Goal: Task Accomplishment & Management: Complete application form

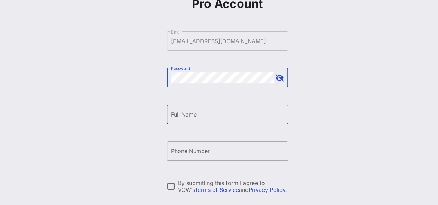
scroll to position [69, 0]
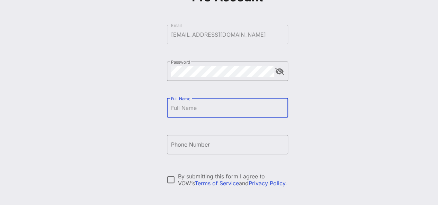
click at [210, 104] on input "Full Name" at bounding box center [227, 107] width 113 height 11
type input "[PERSON_NAME]"
type input "[PHONE_NUMBER]"
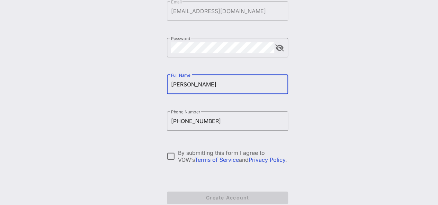
scroll to position [104, 0]
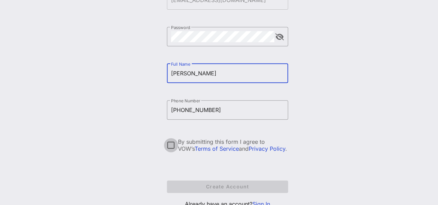
click at [169, 146] on div at bounding box center [171, 145] width 12 height 12
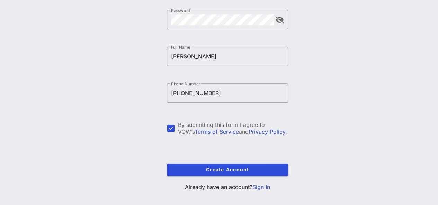
scroll to position [130, 0]
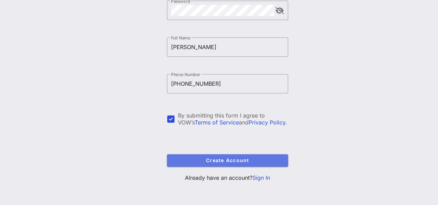
click at [237, 158] on span "Create Account" at bounding box center [227, 160] width 110 height 6
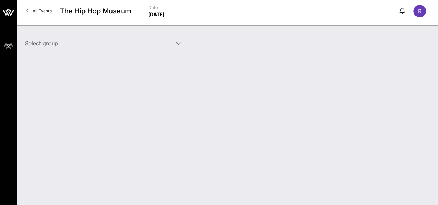
type input "[GEOGRAPHIC_DATA] ([GEOGRAPHIC_DATA]) [[PERSON_NAME], [EMAIL_ADDRESS][DOMAIN_NA…"
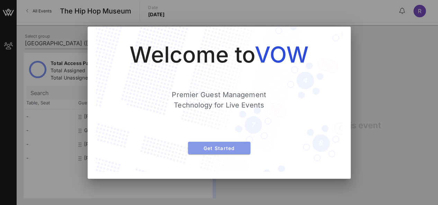
click at [228, 145] on button "Get Started" at bounding box center [219, 148] width 62 height 12
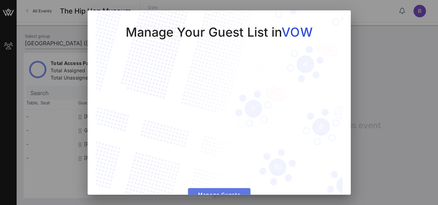
click at [232, 192] on span "Manage Guests" at bounding box center [218, 195] width 51 height 6
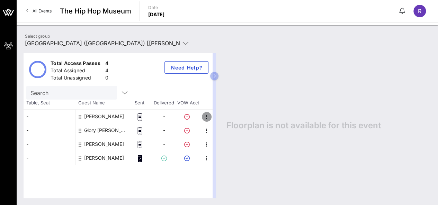
click at [206, 116] on icon "button" at bounding box center [206, 117] width 8 height 8
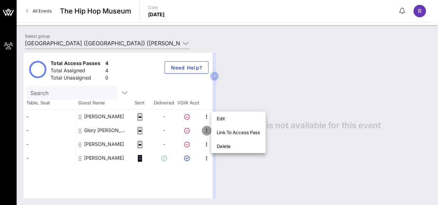
click at [208, 130] on icon "button" at bounding box center [206, 131] width 8 height 8
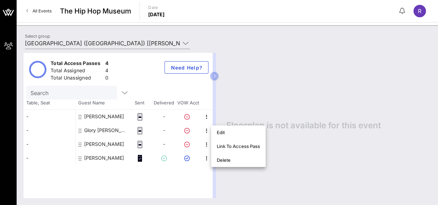
click at [187, 144] on icon at bounding box center [187, 145] width 6 height 6
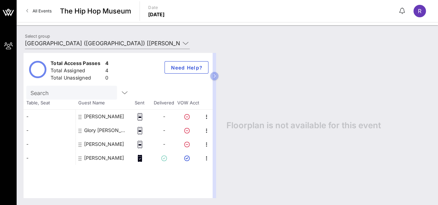
click at [141, 145] on rect at bounding box center [140, 144] width 2 height 1
click at [151, 174] on div "Total Access Passes 4 Total Assigned 4 Total Unassigned 0 Need Help? Search Tab…" at bounding box center [118, 125] width 189 height 145
